Goal: Task Accomplishment & Management: Manage account settings

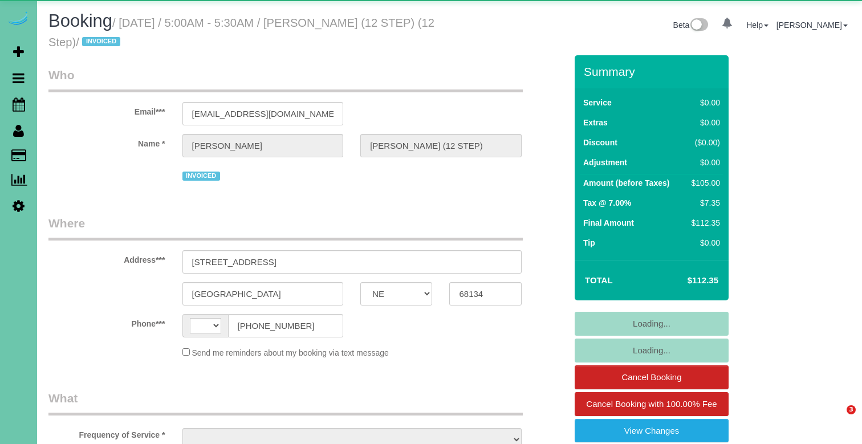
select select "NE"
select select "string:[GEOGRAPHIC_DATA]"
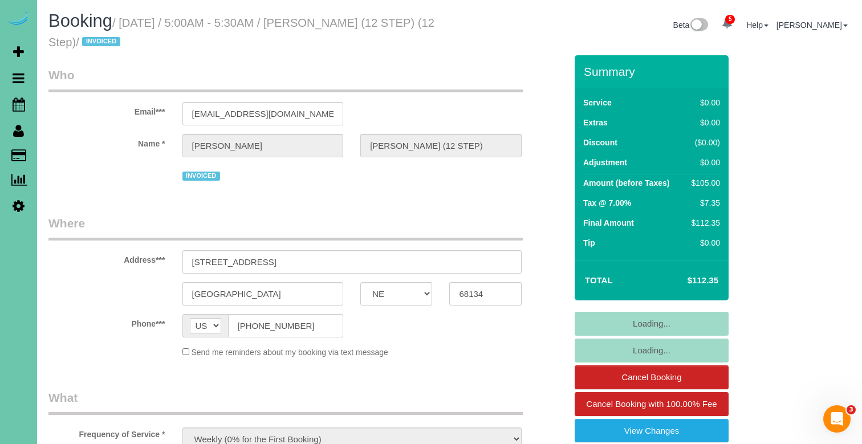
select select "object:946"
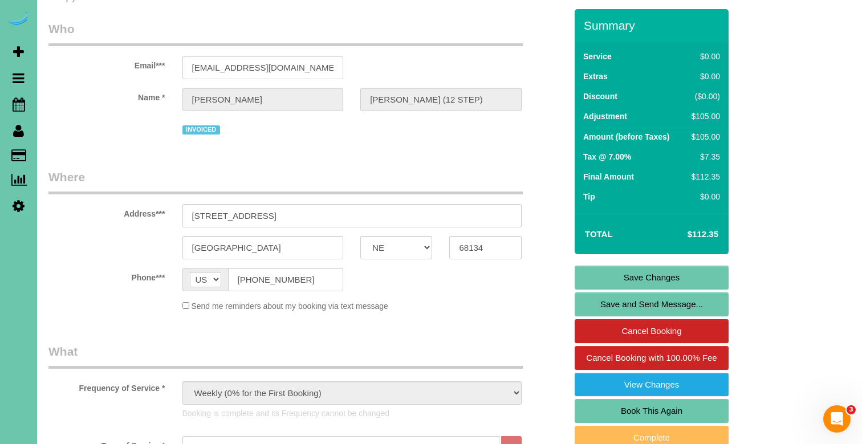
scroll to position [48, 0]
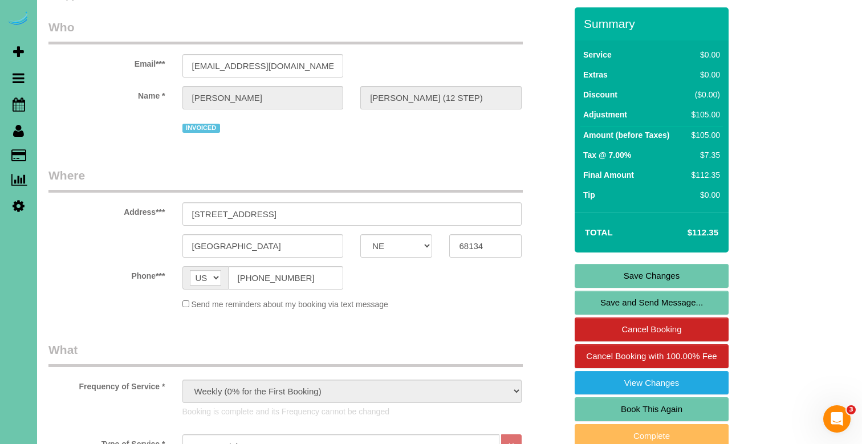
click at [592, 410] on link "Book This Again" at bounding box center [652, 409] width 154 height 24
select select "NE"
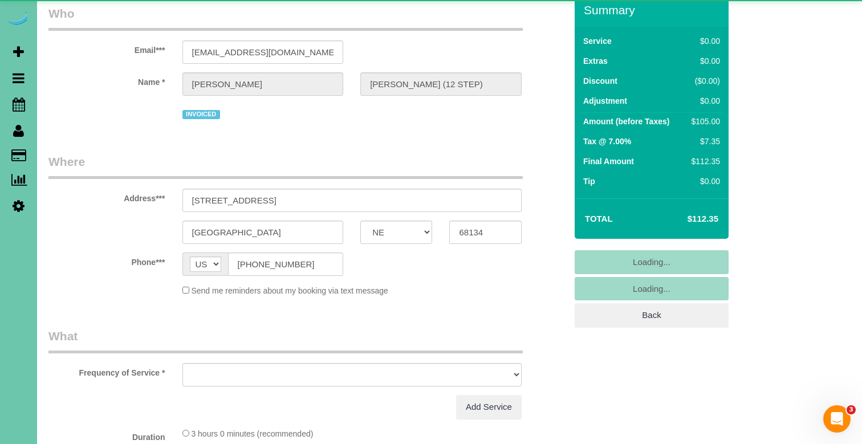
select select "string:fspay"
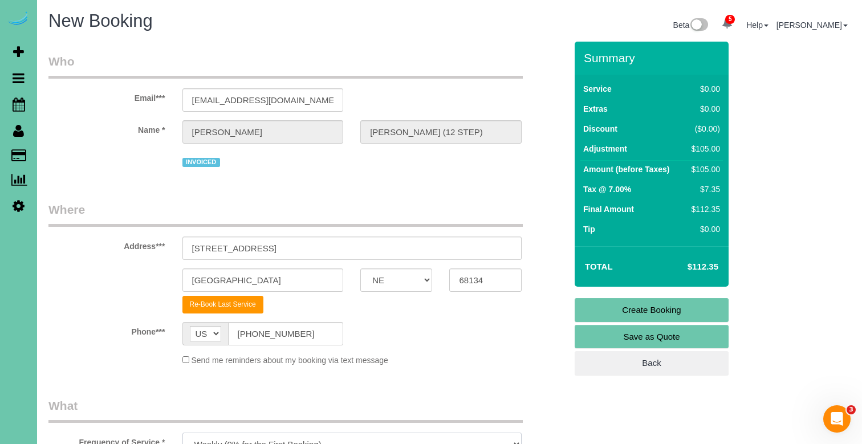
select select "object:1655"
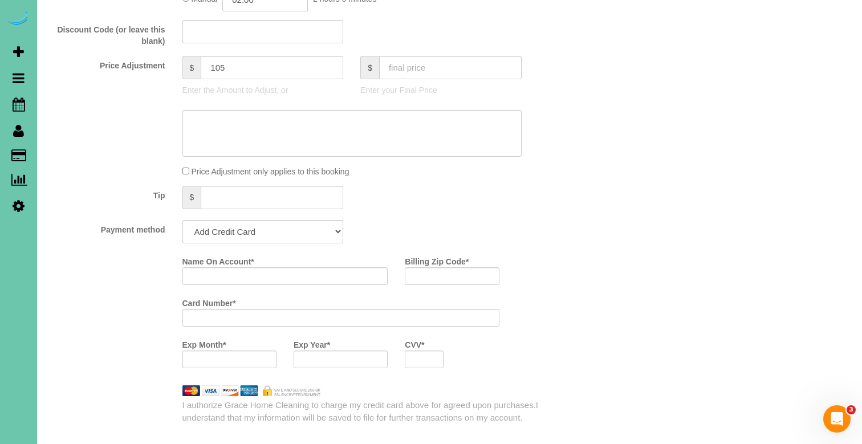
scroll to position [577, 0]
select select "string:check"
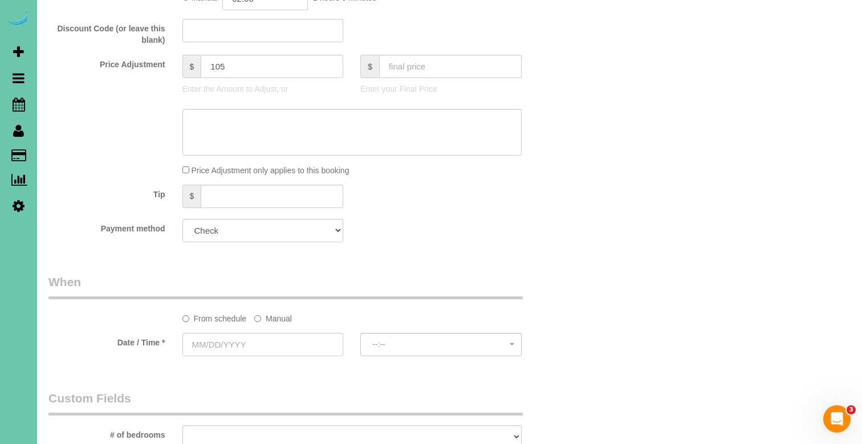
click at [270, 315] on label "Manual" at bounding box center [273, 316] width 38 height 15
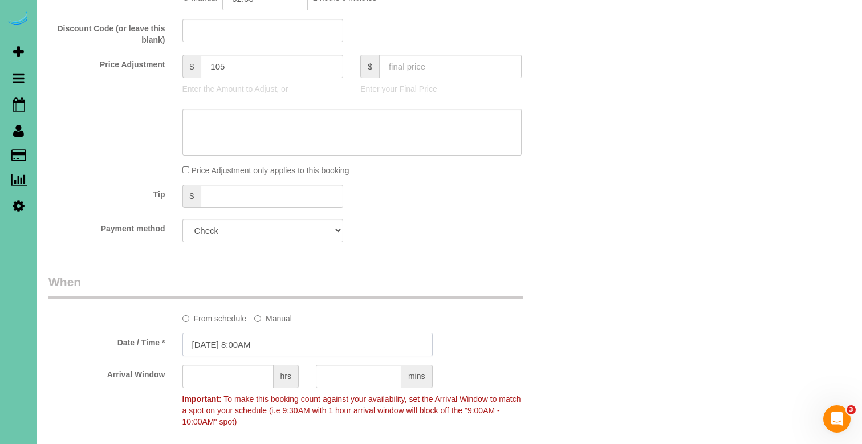
click at [275, 341] on input "[DATE] 8:00AM" at bounding box center [307, 344] width 250 height 23
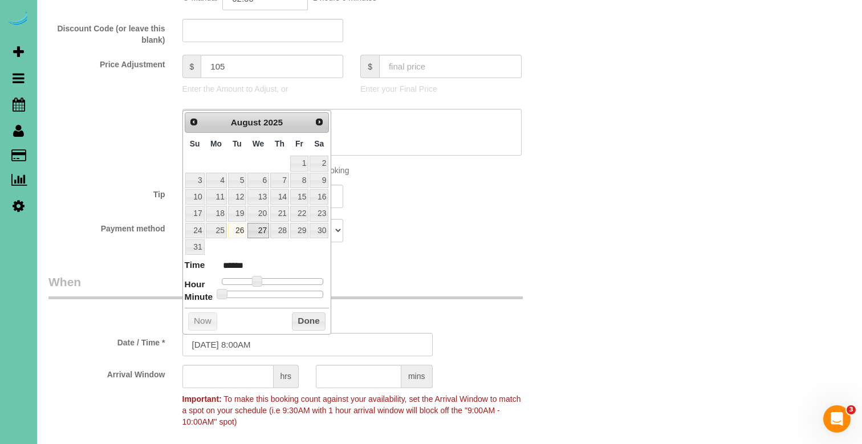
click at [255, 225] on link "27" at bounding box center [258, 230] width 22 height 15
type input "[DATE] 9:00AM"
type input "******"
type input "[DATE] 10:00AM"
type input "*******"
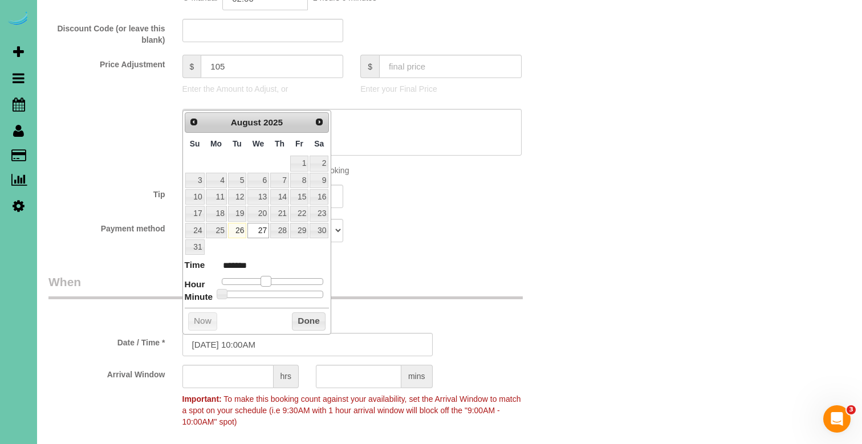
type input "[DATE] 11:00AM"
type input "*******"
type input "[DATE] 12:00PM"
type input "*******"
drag, startPoint x: 255, startPoint y: 276, endPoint x: 274, endPoint y: 277, distance: 18.8
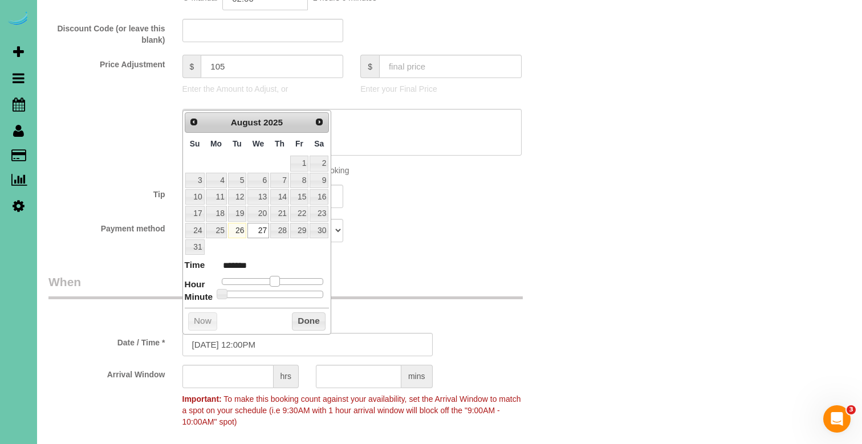
click at [274, 277] on span at bounding box center [275, 281] width 10 height 10
click at [299, 308] on div "Now Done" at bounding box center [257, 308] width 145 height 1
click at [299, 318] on button "Done" at bounding box center [309, 321] width 34 height 18
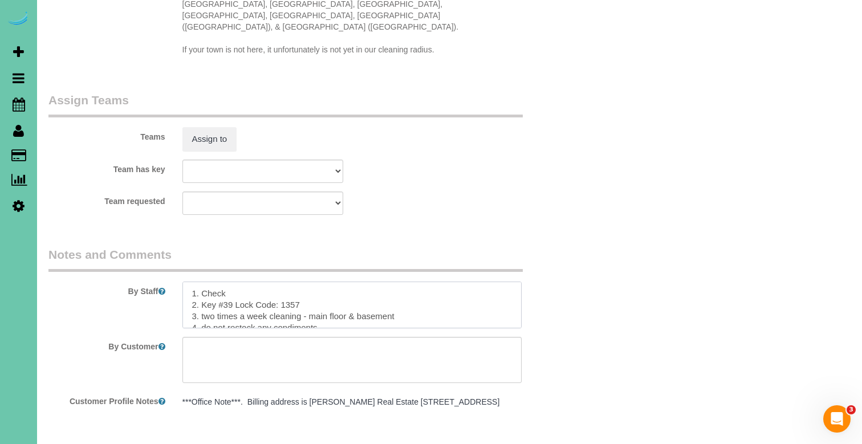
scroll to position [6, 0]
drag, startPoint x: 405, startPoint y: 278, endPoint x: 203, endPoint y: 275, distance: 202.4
click at [203, 282] on textarea at bounding box center [351, 305] width 339 height 47
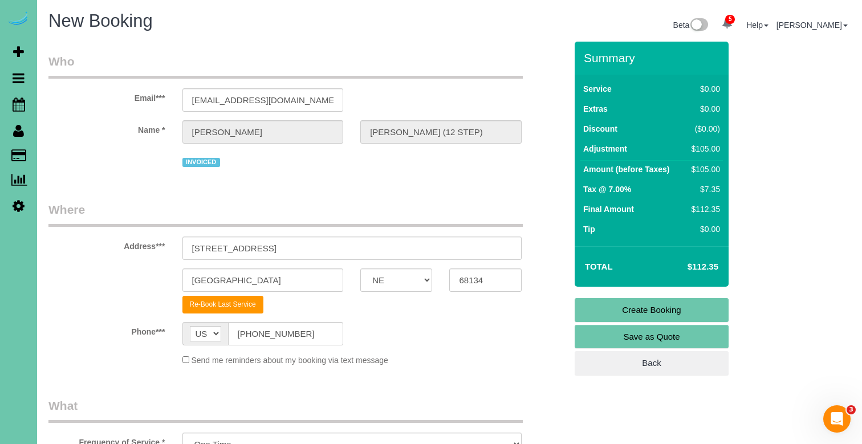
scroll to position [0, 0]
type textarea "1. Check 2. Key #39 Lock Code: 1357 3. one time cleaning - 4. do not restock an…"
click at [612, 304] on link "Create Booking" at bounding box center [652, 310] width 154 height 24
